Goal: Task Accomplishment & Management: Complete application form

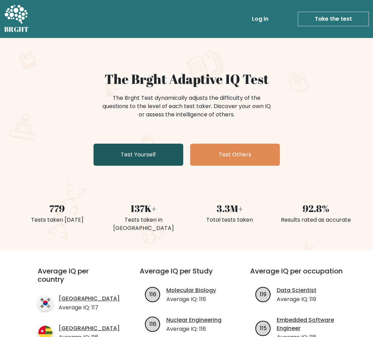
click at [115, 158] on link "Test Yourself" at bounding box center [138, 154] width 90 height 22
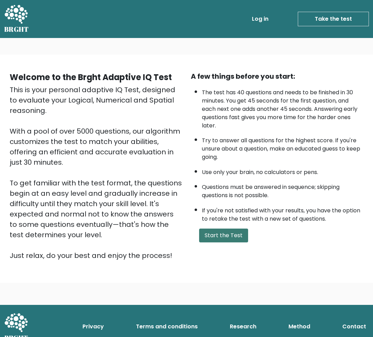
click at [220, 237] on button "Start the Test" at bounding box center [223, 235] width 49 height 14
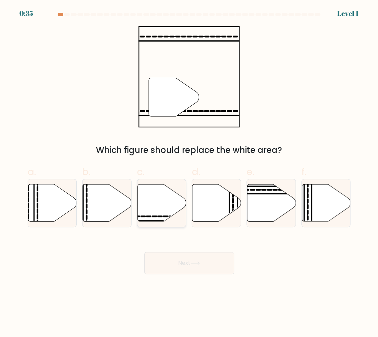
click at [155, 211] on icon at bounding box center [161, 202] width 49 height 37
click at [189, 173] on input "c." at bounding box center [189, 170] width 0 height 4
radio input "true"
click at [187, 262] on button "Next" at bounding box center [189, 263] width 90 height 22
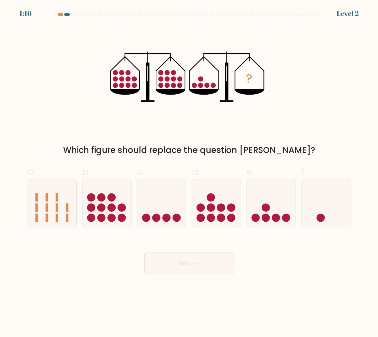
click at [261, 228] on form at bounding box center [189, 143] width 378 height 261
click at [262, 221] on icon at bounding box center [271, 203] width 49 height 40
click at [189, 173] on input "e." at bounding box center [189, 170] width 0 height 4
radio input "true"
click at [225, 263] on button "Next" at bounding box center [189, 263] width 90 height 22
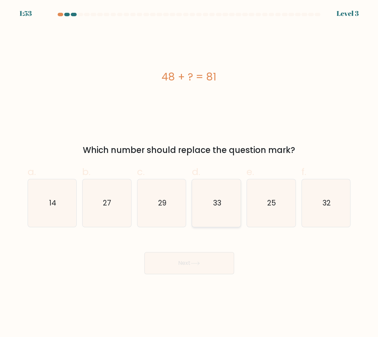
click at [222, 209] on icon "33" at bounding box center [216, 203] width 48 height 48
click at [189, 173] on input "d. 33" at bounding box center [189, 170] width 0 height 4
radio input "true"
click at [211, 261] on button "Next" at bounding box center [189, 263] width 90 height 22
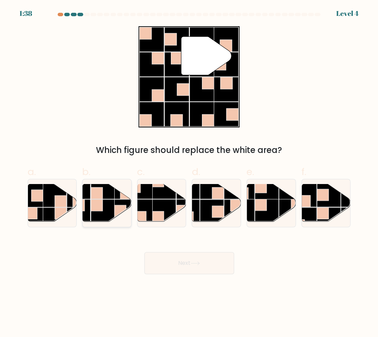
click at [104, 209] on rect at bounding box center [103, 211] width 24 height 24
click at [189, 173] on input "b." at bounding box center [189, 170] width 0 height 4
radio input "true"
click at [189, 260] on button "Next" at bounding box center [189, 263] width 90 height 22
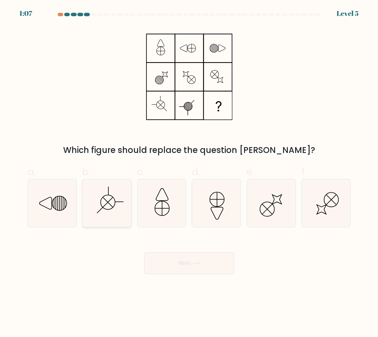
click at [109, 208] on icon at bounding box center [107, 203] width 48 height 48
click at [189, 173] on input "b." at bounding box center [189, 170] width 0 height 4
radio input "true"
click at [174, 262] on button "Next" at bounding box center [189, 263] width 90 height 22
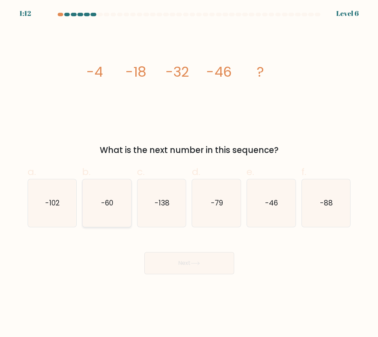
click at [110, 208] on icon "-60" at bounding box center [107, 203] width 48 height 48
click at [189, 173] on input "b. -60" at bounding box center [189, 170] width 0 height 4
radio input "true"
click at [175, 260] on button "Next" at bounding box center [189, 263] width 90 height 22
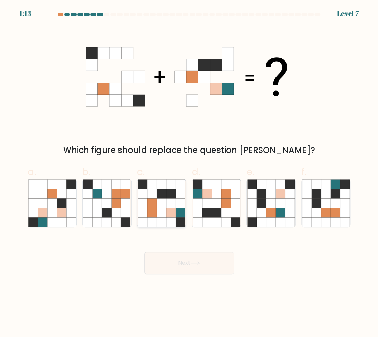
click at [172, 214] on icon at bounding box center [170, 212] width 9 height 9
click at [189, 173] on input "c." at bounding box center [189, 170] width 0 height 4
radio input "true"
click at [151, 213] on icon at bounding box center [152, 212] width 9 height 9
click at [189, 173] on input "c." at bounding box center [189, 170] width 0 height 4
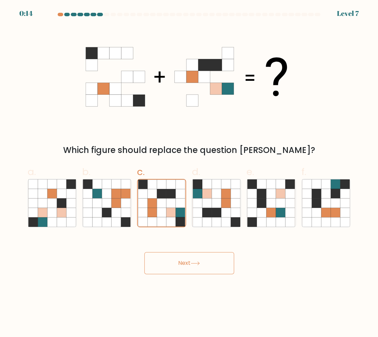
click at [172, 259] on button "Next" at bounding box center [189, 263] width 90 height 22
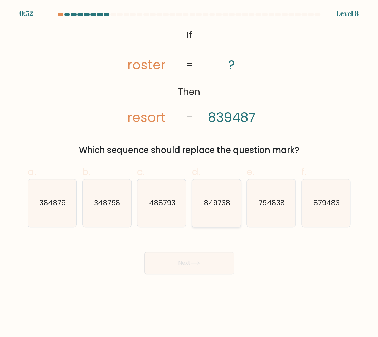
click at [226, 204] on text "849738" at bounding box center [216, 203] width 26 height 10
click at [189, 173] on input "d. 849738" at bounding box center [189, 170] width 0 height 4
radio input "true"
click at [199, 264] on icon at bounding box center [194, 263] width 9 height 4
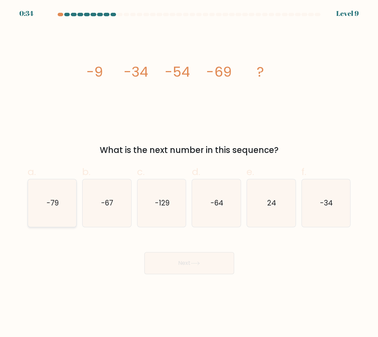
click at [57, 205] on text "-79" at bounding box center [53, 203] width 12 height 10
click at [198, 261] on icon at bounding box center [194, 263] width 9 height 4
click at [59, 204] on icon "-79" at bounding box center [52, 203] width 48 height 48
click at [189, 173] on input "a. -79" at bounding box center [189, 170] width 0 height 4
radio input "true"
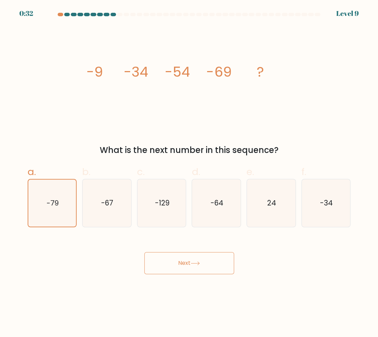
click at [197, 271] on button "Next" at bounding box center [189, 263] width 90 height 22
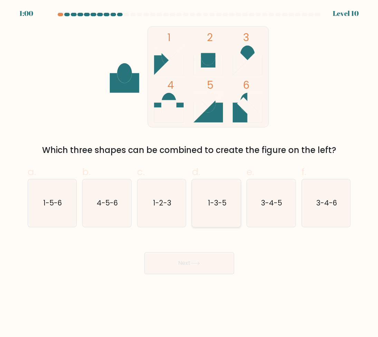
click at [214, 202] on text "1-3-5" at bounding box center [216, 203] width 19 height 10
click at [189, 173] on input "d. 1-3-5" at bounding box center [189, 170] width 0 height 4
radio input "true"
click at [198, 265] on button "Next" at bounding box center [189, 263] width 90 height 22
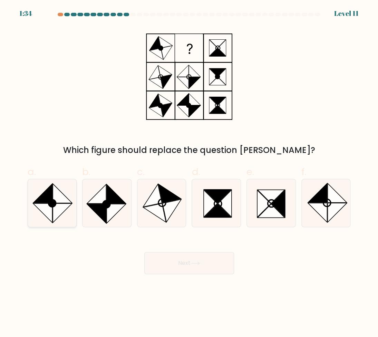
click at [48, 197] on icon at bounding box center [42, 192] width 19 height 19
click at [189, 173] on input "a." at bounding box center [189, 170] width 0 height 4
radio input "true"
click at [174, 258] on button "Next" at bounding box center [189, 263] width 90 height 22
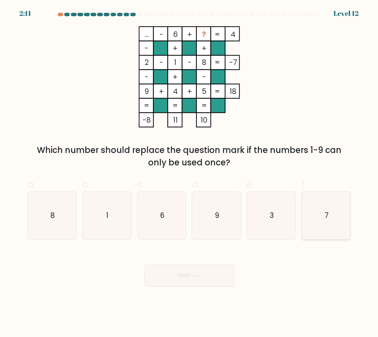
click at [307, 220] on icon "7" at bounding box center [326, 215] width 48 height 48
click at [189, 173] on input "f. 7" at bounding box center [189, 170] width 0 height 4
radio input "true"
click at [224, 270] on button "Next" at bounding box center [189, 275] width 90 height 22
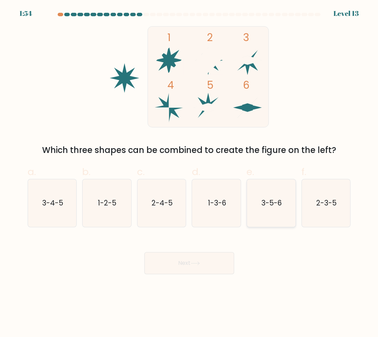
click at [263, 200] on text "3-5-6" at bounding box center [271, 203] width 20 height 10
click at [189, 173] on input "e. 3-5-6" at bounding box center [189, 170] width 0 height 4
radio input "true"
click at [180, 264] on button "Next" at bounding box center [189, 263] width 90 height 22
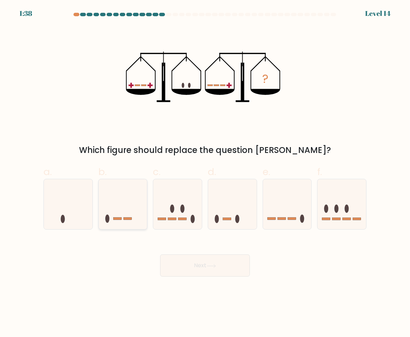
click at [130, 204] on icon at bounding box center [123, 204] width 49 height 40
click at [205, 173] on input "b." at bounding box center [205, 170] width 0 height 4
radio input "true"
click at [186, 260] on button "Next" at bounding box center [205, 265] width 90 height 22
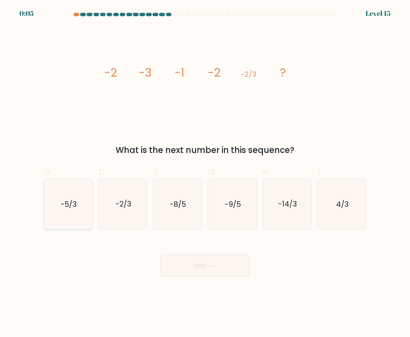
click at [78, 207] on icon "-5/3" at bounding box center [68, 204] width 49 height 49
click at [205, 173] on input "a. -5/3" at bounding box center [205, 170] width 0 height 4
radio input "true"
click at [181, 271] on button "Next" at bounding box center [205, 265] width 90 height 22
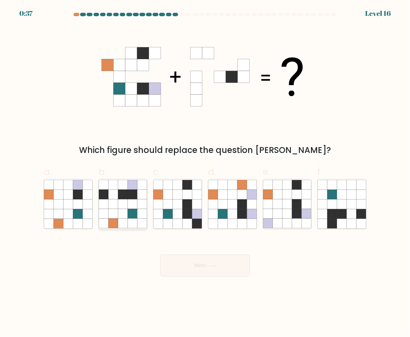
click at [116, 203] on icon at bounding box center [113, 204] width 10 height 10
click at [205, 173] on input "b." at bounding box center [205, 170] width 0 height 4
radio input "true"
click at [195, 258] on button "Next" at bounding box center [205, 265] width 90 height 22
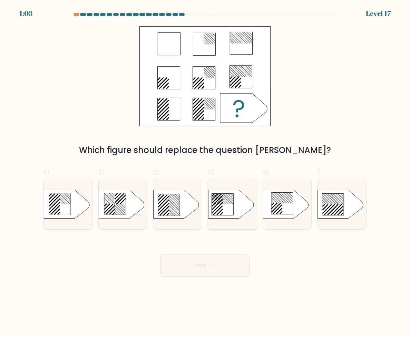
click at [225, 203] on icon at bounding box center [222, 204] width 22 height 22
click at [205, 173] on input "d." at bounding box center [205, 170] width 0 height 4
radio input "true"
click at [220, 265] on button "Next" at bounding box center [205, 265] width 90 height 22
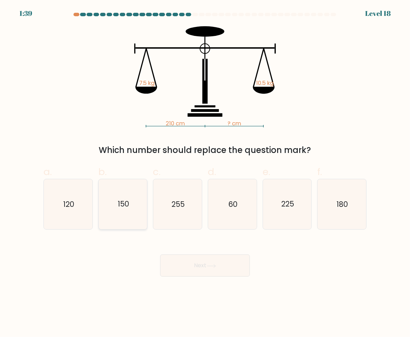
click at [116, 219] on icon "150" at bounding box center [123, 204] width 49 height 49
click at [205, 173] on input "b. 150" at bounding box center [205, 170] width 0 height 4
radio input "true"
click at [183, 268] on button "Next" at bounding box center [205, 265] width 90 height 22
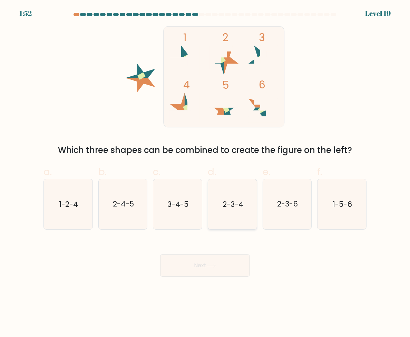
click at [217, 204] on icon "2-3-4" at bounding box center [232, 204] width 49 height 49
click at [205, 173] on input "d. 2-3-4" at bounding box center [205, 170] width 0 height 4
radio input "true"
click at [281, 208] on text "2-3-6" at bounding box center [287, 204] width 21 height 10
click at [205, 173] on input "e. 2-3-6" at bounding box center [205, 170] width 0 height 4
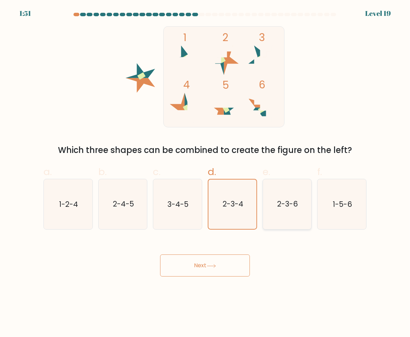
radio input "true"
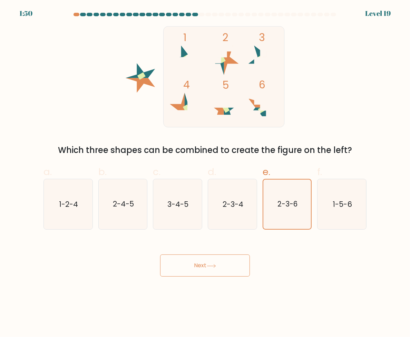
click at [222, 266] on button "Next" at bounding box center [205, 265] width 90 height 22
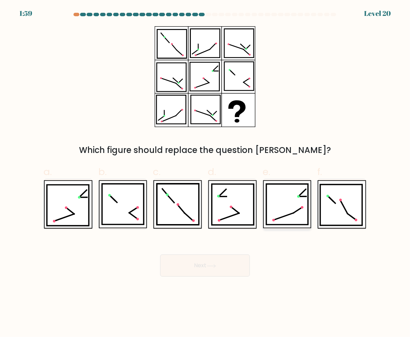
click at [276, 213] on icon at bounding box center [287, 204] width 42 height 41
click at [205, 173] on input "e." at bounding box center [205, 170] width 0 height 4
radio input "true"
click at [208, 265] on button "Next" at bounding box center [205, 265] width 90 height 22
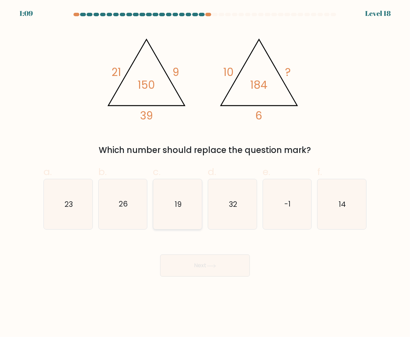
click at [182, 210] on icon "19" at bounding box center [177, 204] width 49 height 49
click at [205, 173] on input "c. 19" at bounding box center [205, 170] width 0 height 4
radio input "true"
click at [199, 264] on button "Next" at bounding box center [205, 265] width 90 height 22
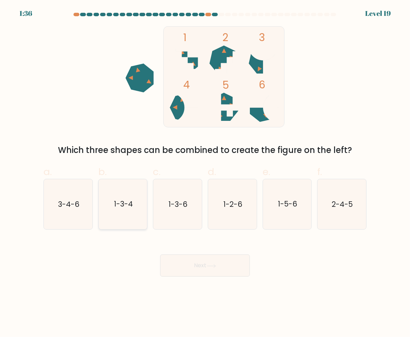
click at [119, 208] on text "1-3-4" at bounding box center [123, 204] width 19 height 10
click at [205, 173] on input "b. 1-3-4" at bounding box center [205, 170] width 0 height 4
radio input "true"
click at [208, 260] on button "Next" at bounding box center [205, 265] width 90 height 22
